Goal: Navigation & Orientation: Locate item on page

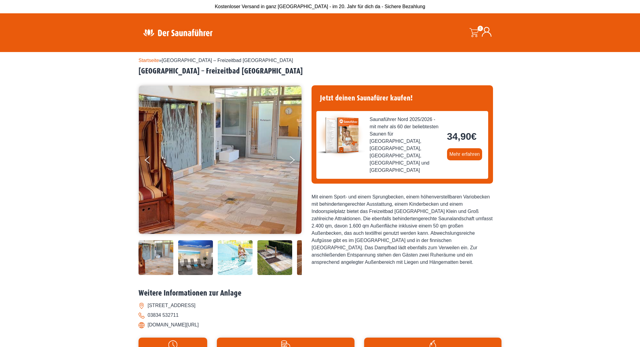
click at [163, 255] on img at bounding box center [156, 257] width 35 height 35
click at [293, 160] on button "Next" at bounding box center [296, 161] width 15 height 15
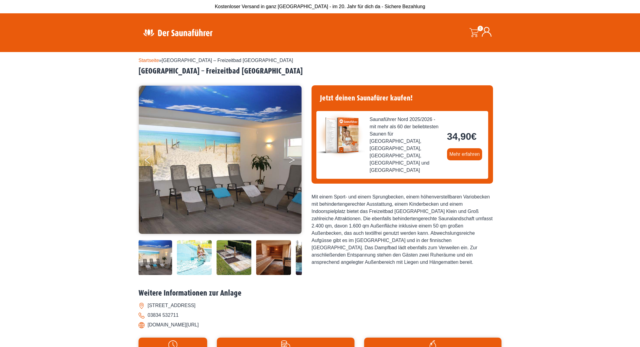
click at [293, 160] on button "Next" at bounding box center [296, 161] width 15 height 15
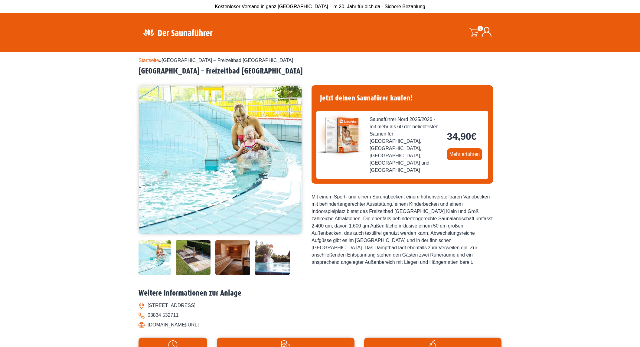
click at [293, 160] on button "Next" at bounding box center [296, 161] width 15 height 15
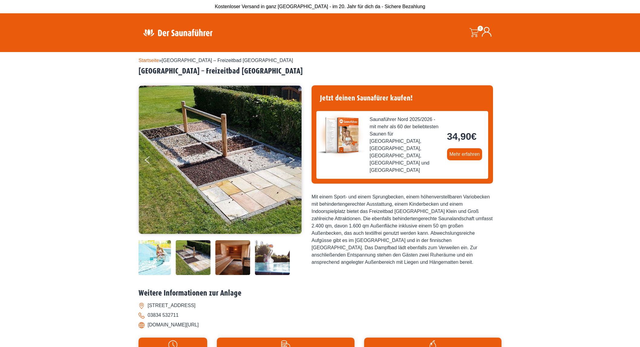
click at [293, 160] on button "Next" at bounding box center [296, 161] width 15 height 15
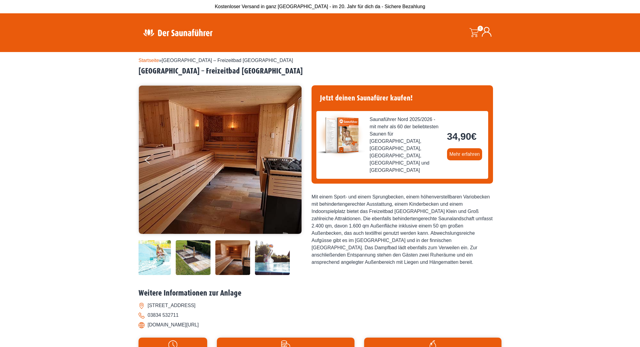
click at [293, 160] on button "Next" at bounding box center [296, 161] width 15 height 15
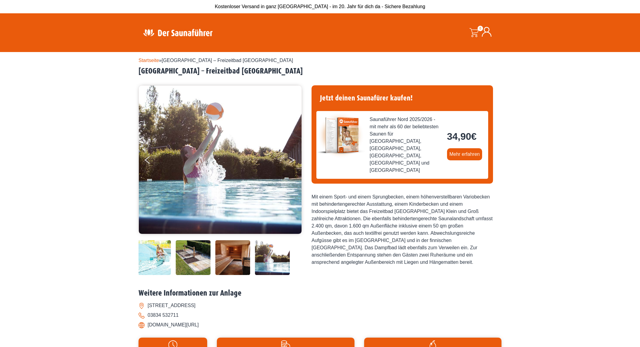
click at [293, 160] on button "Next" at bounding box center [296, 161] width 15 height 15
click at [151, 161] on button "Previous" at bounding box center [152, 161] width 15 height 15
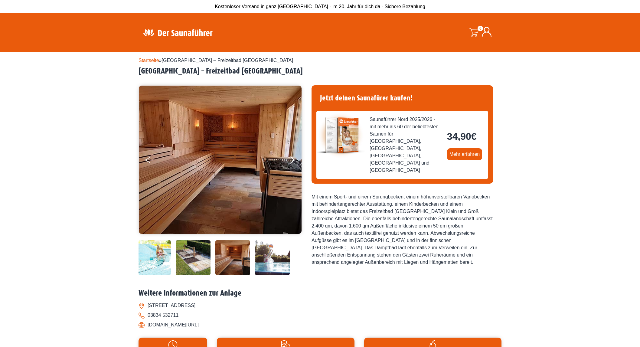
click at [151, 161] on button "Previous" at bounding box center [152, 161] width 15 height 15
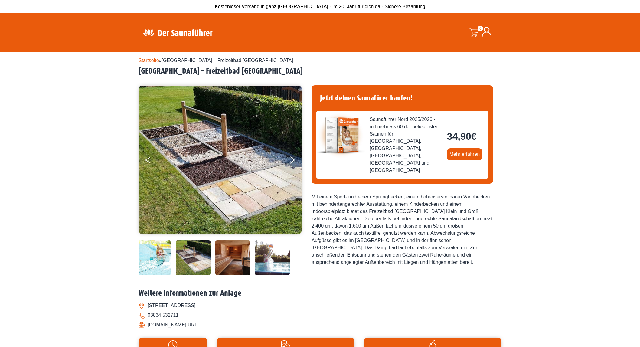
click at [151, 161] on button "Previous" at bounding box center [152, 161] width 15 height 15
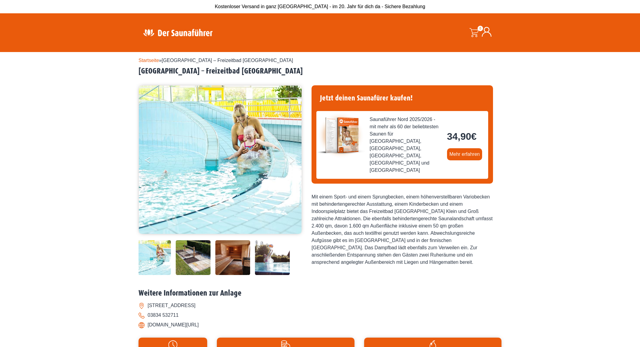
click at [151, 161] on button "Previous" at bounding box center [152, 161] width 15 height 15
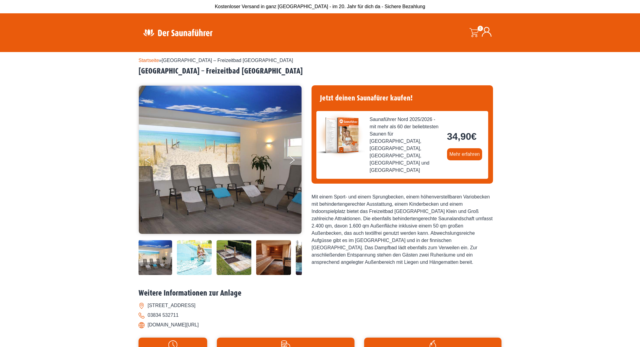
click at [151, 161] on button "Previous" at bounding box center [152, 161] width 15 height 15
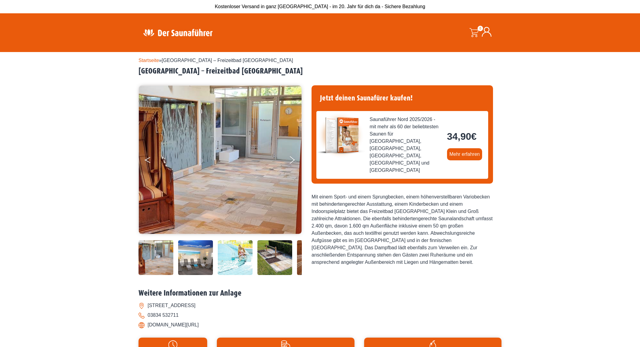
click at [152, 162] on button "Previous" at bounding box center [152, 161] width 15 height 15
